Goal: Task Accomplishment & Management: Use online tool/utility

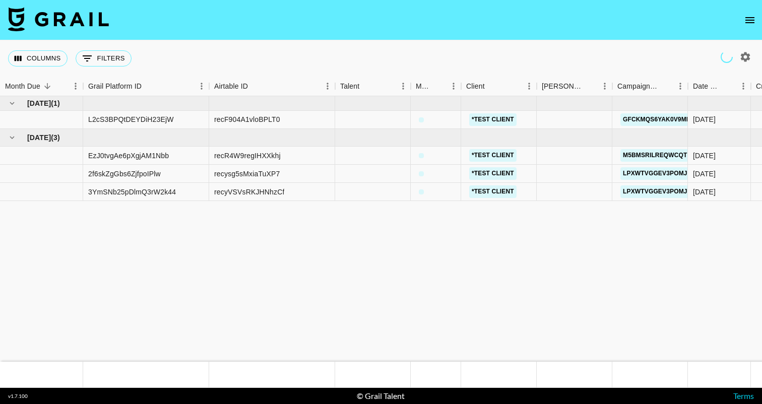
click at [752, 17] on icon "open drawer" at bounding box center [749, 20] width 9 height 6
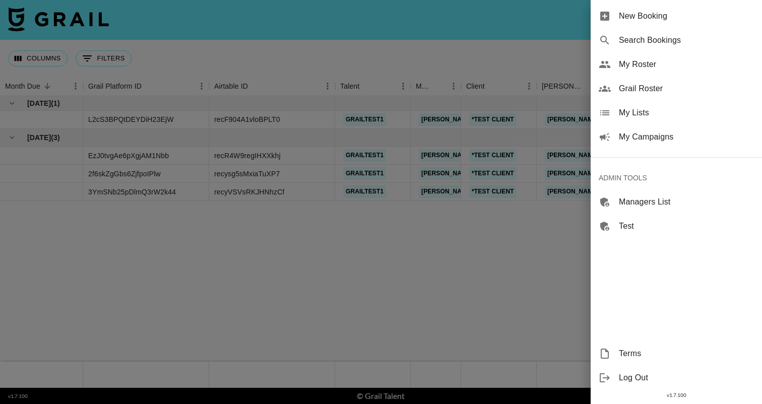
click at [448, 319] on div at bounding box center [381, 202] width 762 height 404
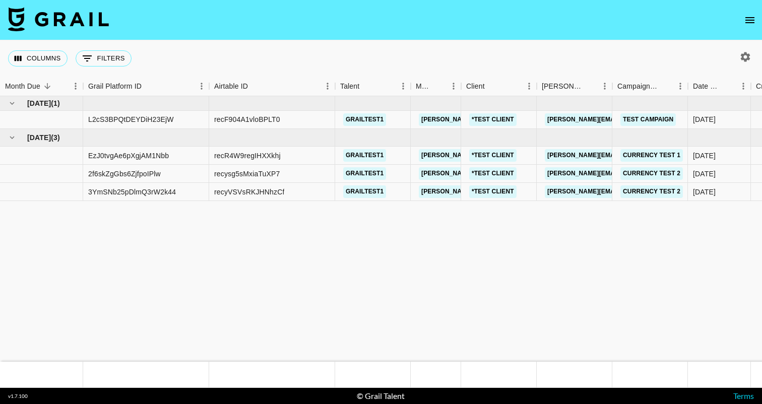
select select "Song"
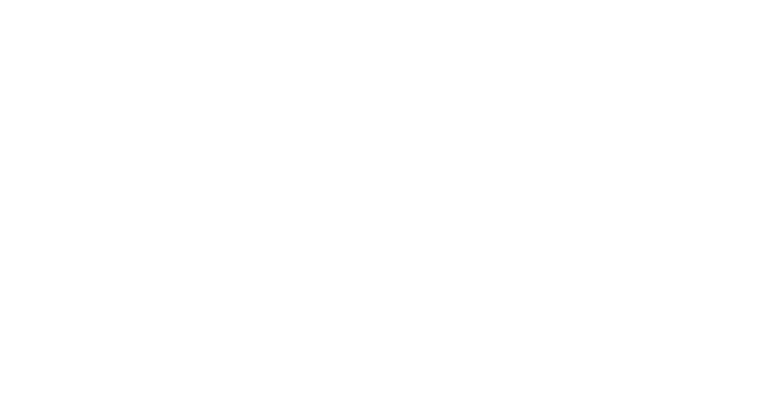
select select "Song"
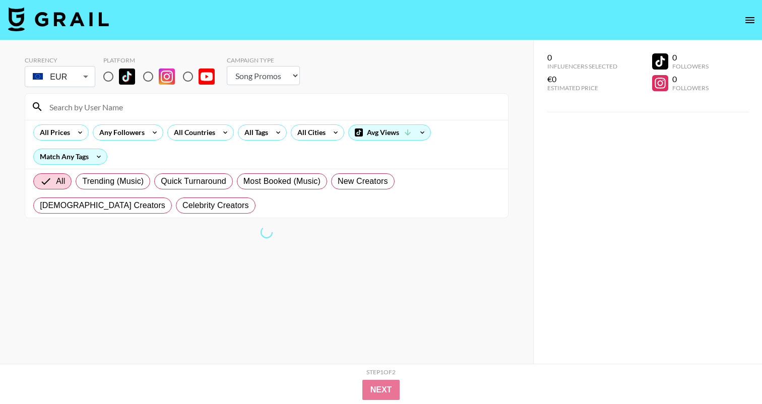
click at [744, 17] on icon "open drawer" at bounding box center [750, 20] width 12 height 12
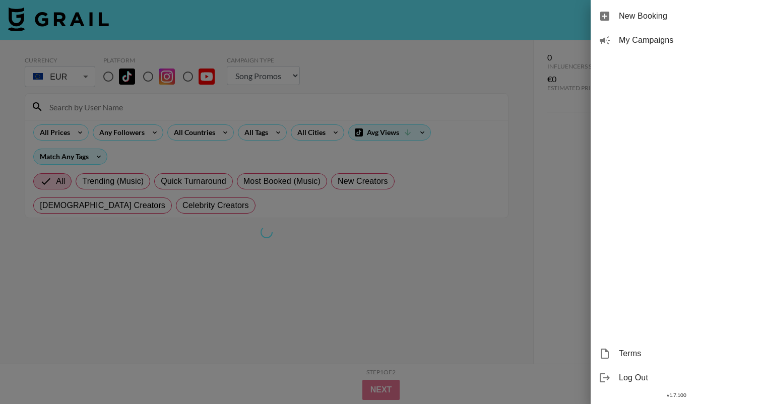
click at [637, 47] on div "My Campaigns" at bounding box center [676, 40] width 171 height 24
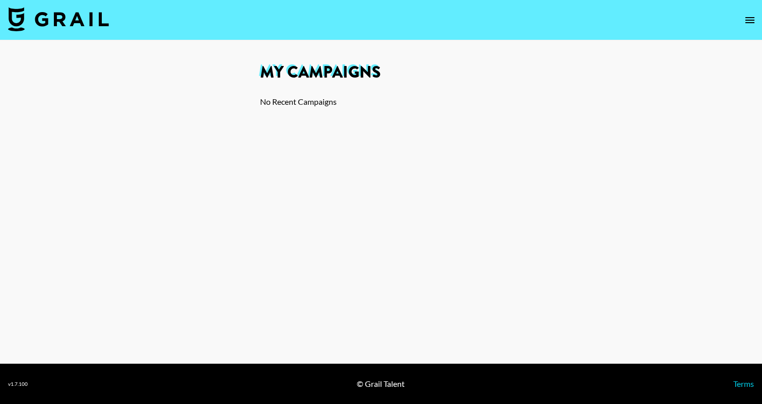
click at [746, 20] on icon "open drawer" at bounding box center [750, 20] width 12 height 12
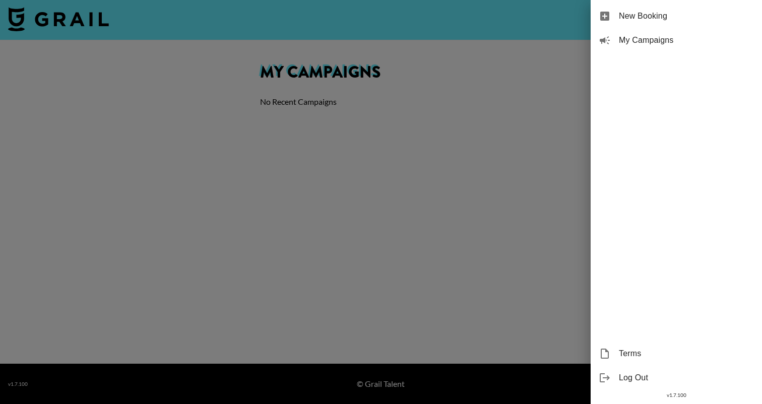
click at [672, 20] on span "New Booking" at bounding box center [686, 16] width 135 height 12
select select "Song"
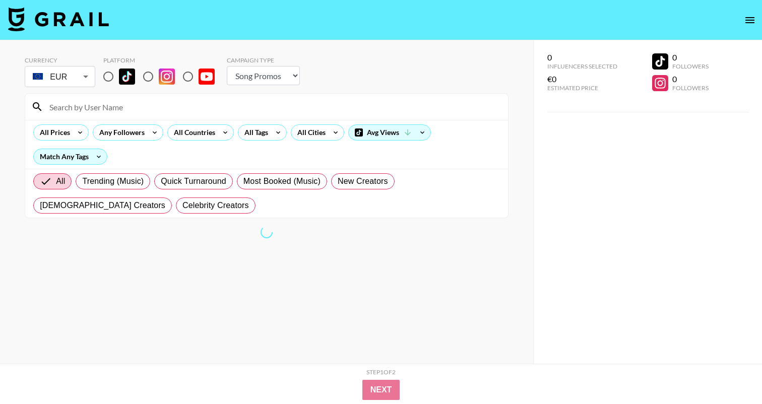
click at [742, 26] on button "open drawer" at bounding box center [750, 20] width 20 height 20
click at [748, 22] on icon "open drawer" at bounding box center [750, 20] width 12 height 12
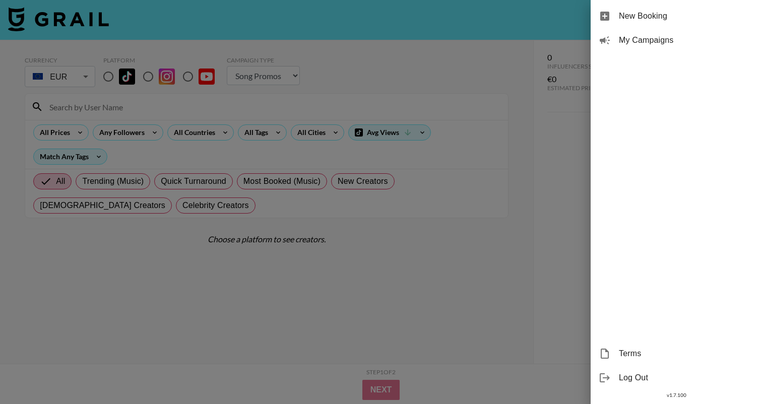
click at [388, 120] on div at bounding box center [381, 202] width 762 height 404
